Goal: Transaction & Acquisition: Purchase product/service

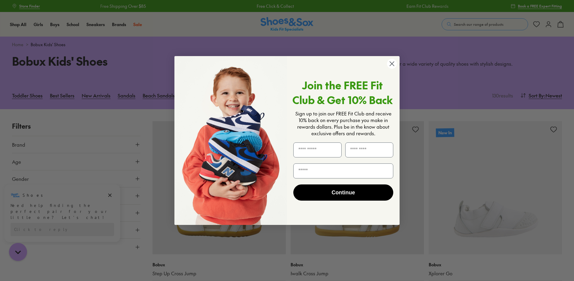
click at [393, 62] on circle "Close dialog" at bounding box center [392, 64] width 10 height 10
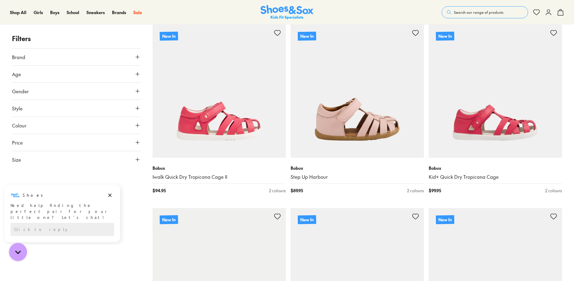
scroll to position [1171, 0]
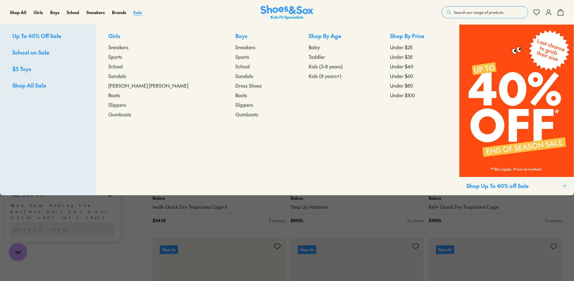
click at [138, 10] on span "Sale" at bounding box center [137, 12] width 9 height 6
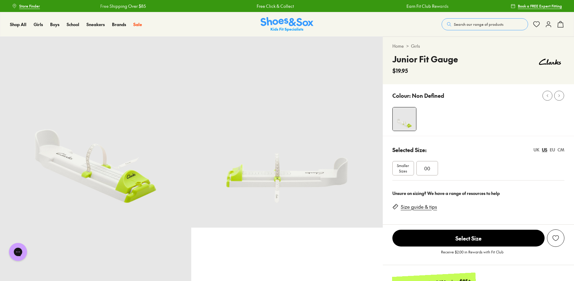
select select "*"
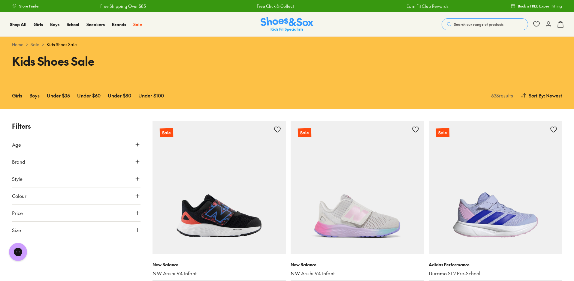
click at [135, 161] on icon at bounding box center [138, 162] width 6 height 6
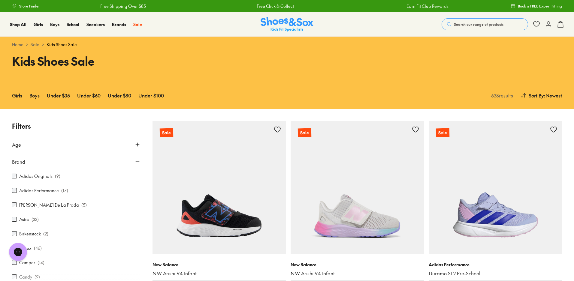
scroll to position [30, 0]
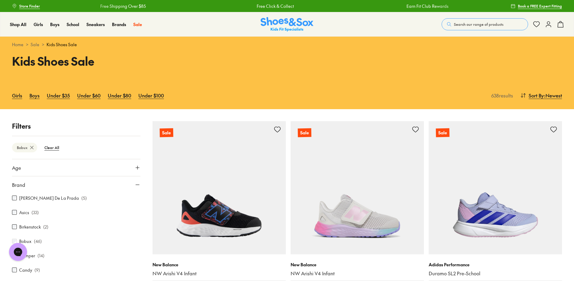
scroll to position [79, 0]
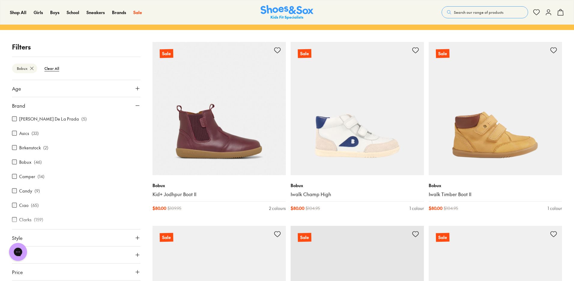
click at [135, 104] on icon at bounding box center [138, 106] width 6 height 6
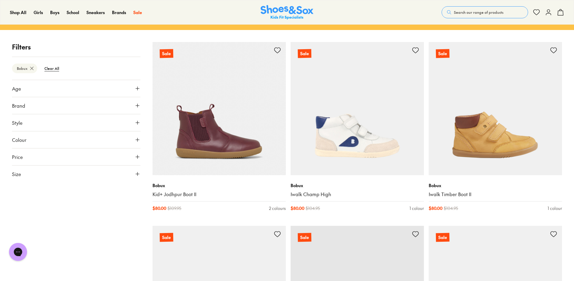
scroll to position [49, 0]
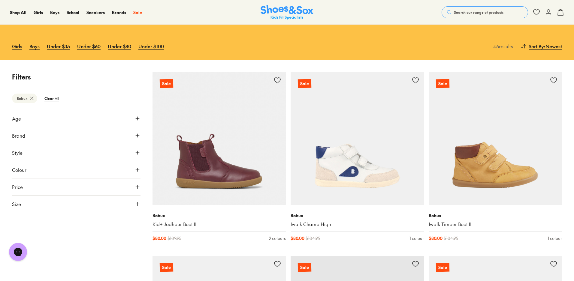
click at [134, 119] on button "Age" at bounding box center [76, 118] width 129 height 17
click at [42, 133] on label "Infant/Toddler" at bounding box center [33, 133] width 28 height 6
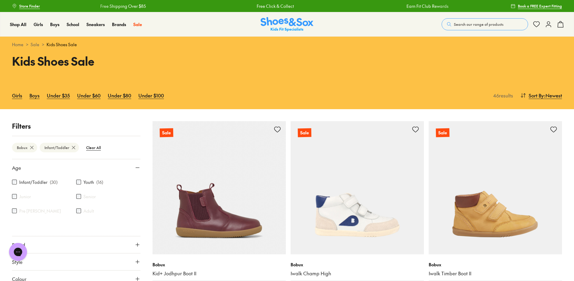
click at [137, 168] on use at bounding box center [138, 168] width 4 height 0
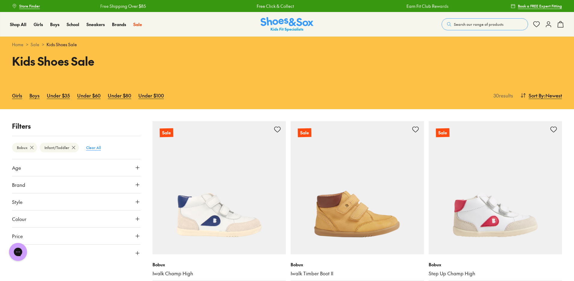
scroll to position [60, 0]
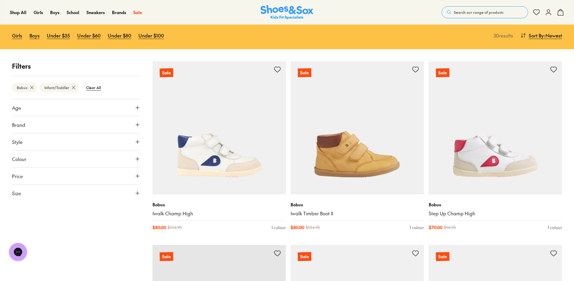
click at [76, 193] on button "Size" at bounding box center [76, 193] width 129 height 17
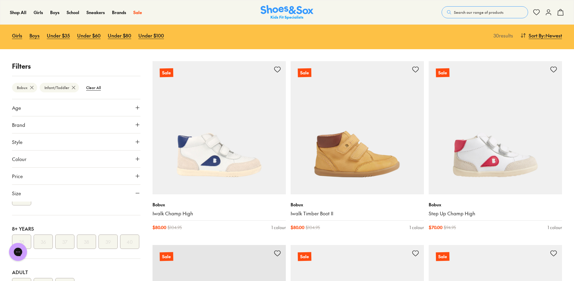
scroll to position [120, 0]
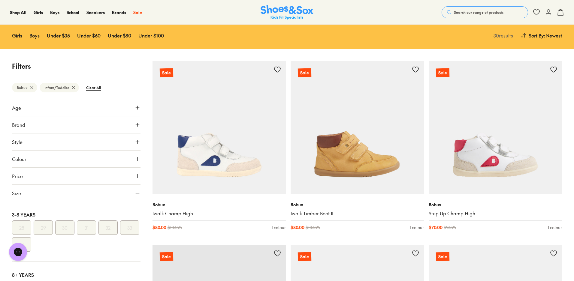
click at [135, 193] on icon at bounding box center [138, 193] width 6 height 6
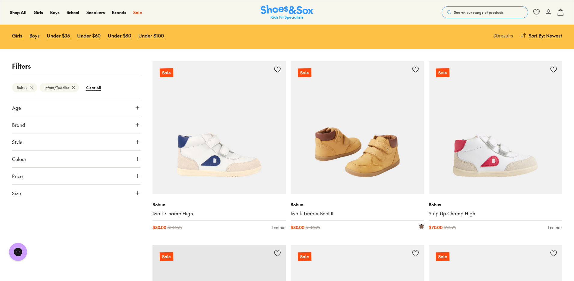
scroll to position [0, 0]
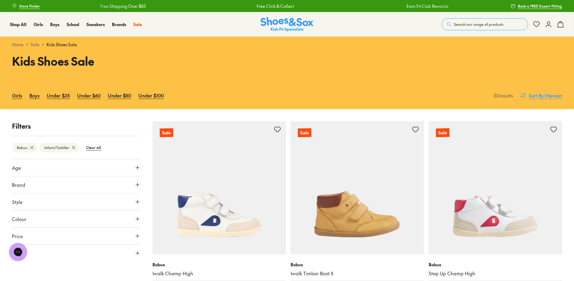
click at [552, 92] on span ": Newest" at bounding box center [553, 95] width 18 height 7
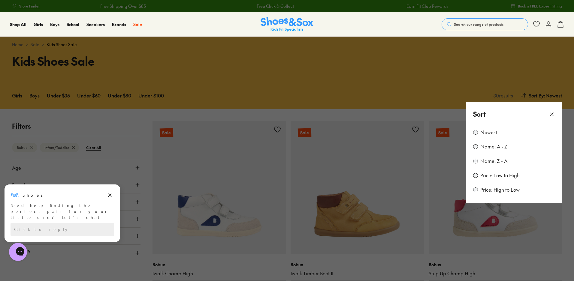
click at [490, 176] on label "Price: Low to High" at bounding box center [500, 175] width 39 height 7
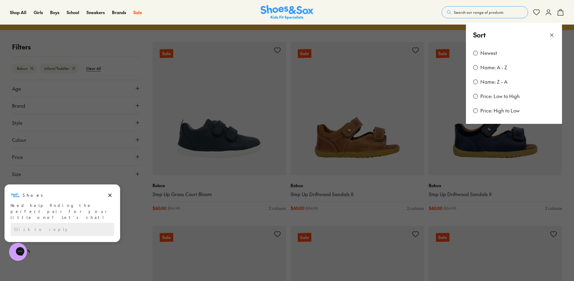
click at [208, 31] on button at bounding box center [287, 140] width 574 height 281
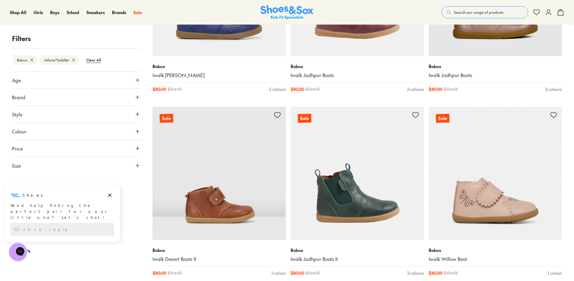
scroll to position [1791, 0]
